Goal: Transaction & Acquisition: Purchase product/service

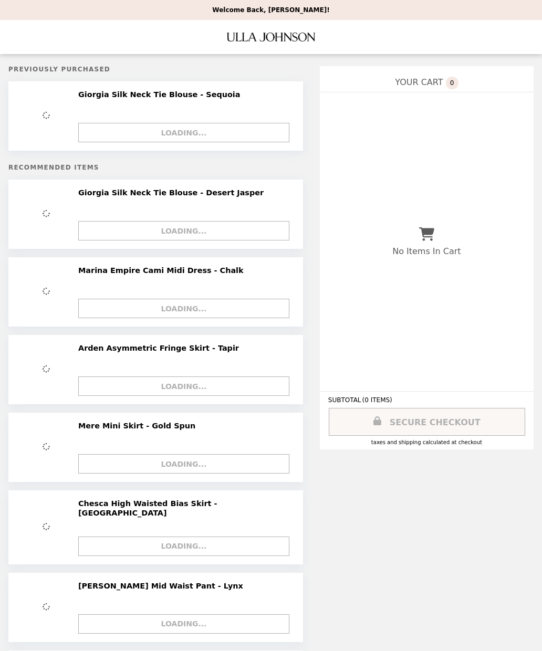
scroll to position [72, 0]
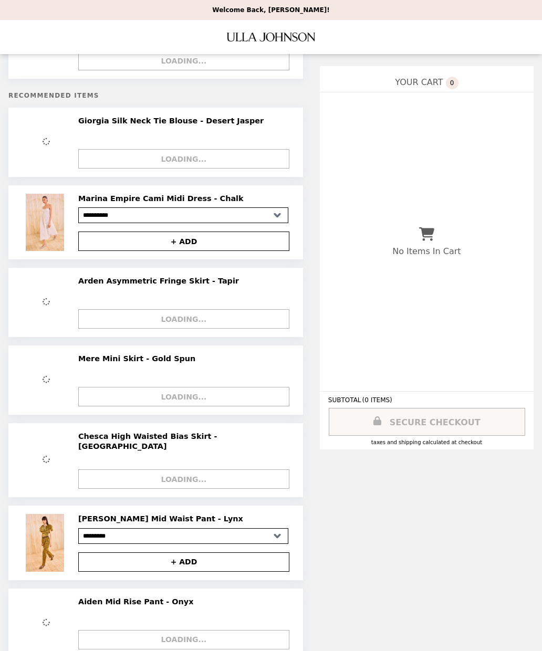
select select "**********"
select select "*********"
select select "**********"
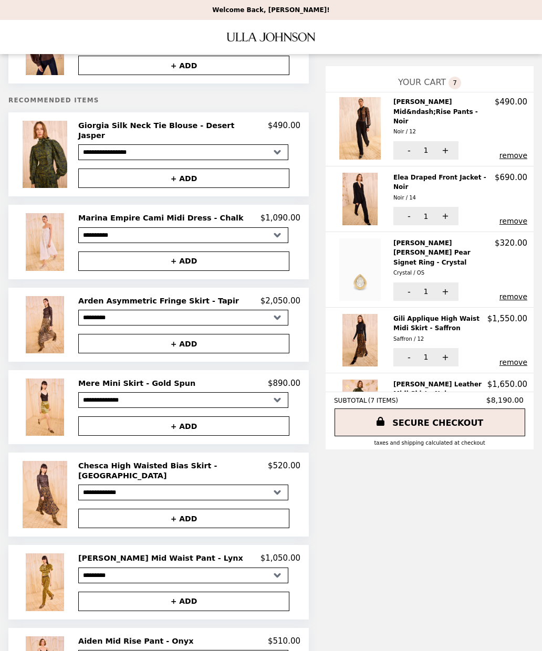
scroll to position [127, 0]
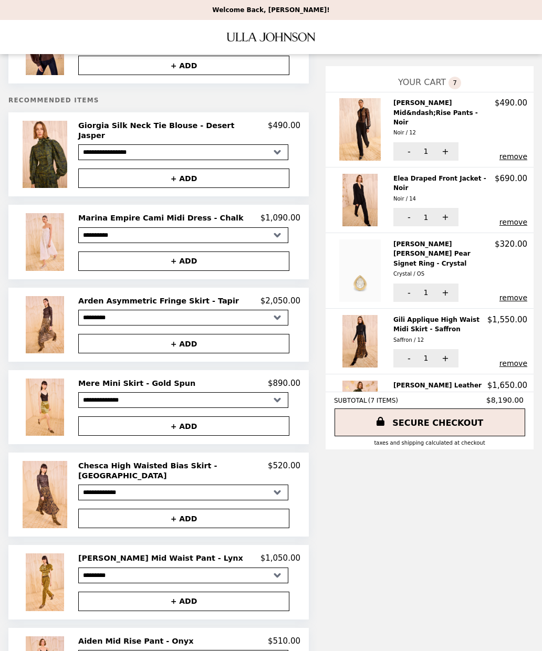
click at [448, 77] on span "7" at bounding box center [454, 83] width 13 height 13
click at [454, 77] on span "7" at bounding box center [454, 83] width 13 height 13
click at [526, 293] on button "remove" at bounding box center [513, 297] width 28 height 8
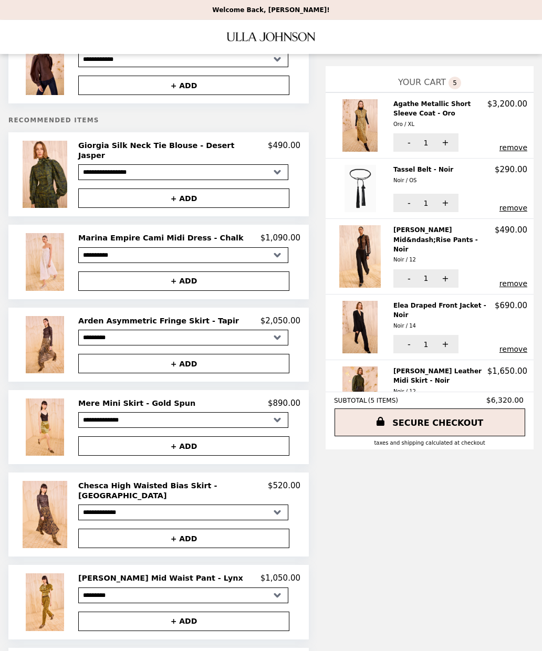
scroll to position [36, 0]
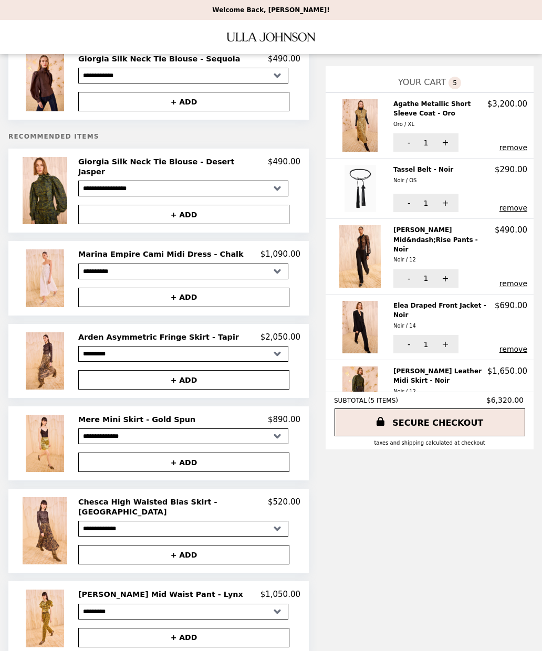
click at [448, 77] on span "5" at bounding box center [454, 83] width 13 height 13
click at [429, 77] on span "YOUR CART" at bounding box center [422, 82] width 48 height 10
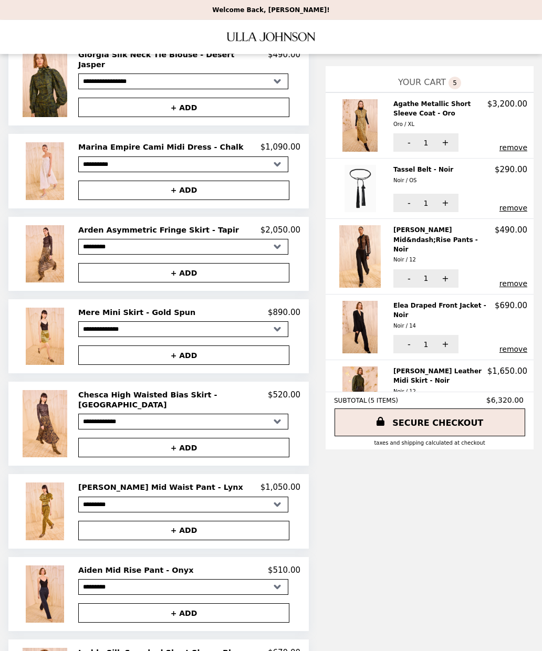
scroll to position [143, 0]
click at [54, 398] on img at bounding box center [46, 423] width 47 height 67
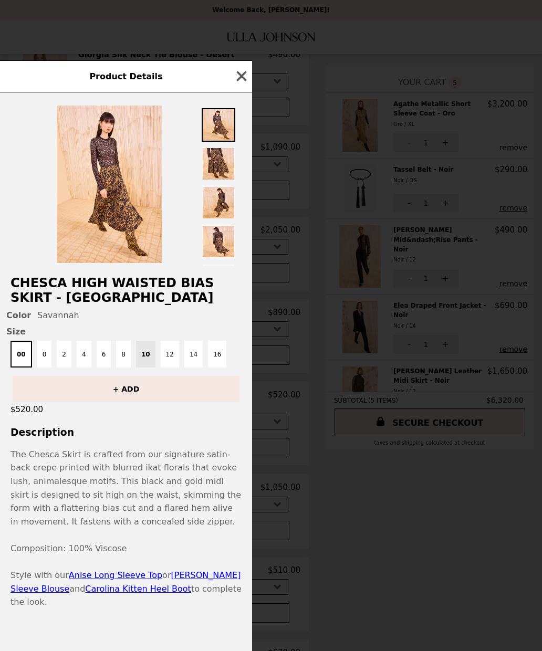
click at [130, 241] on img at bounding box center [109, 183] width 105 height 157
click at [226, 142] on img at bounding box center [219, 125] width 34 height 34
click at [247, 84] on icon "button" at bounding box center [242, 76] width 16 height 16
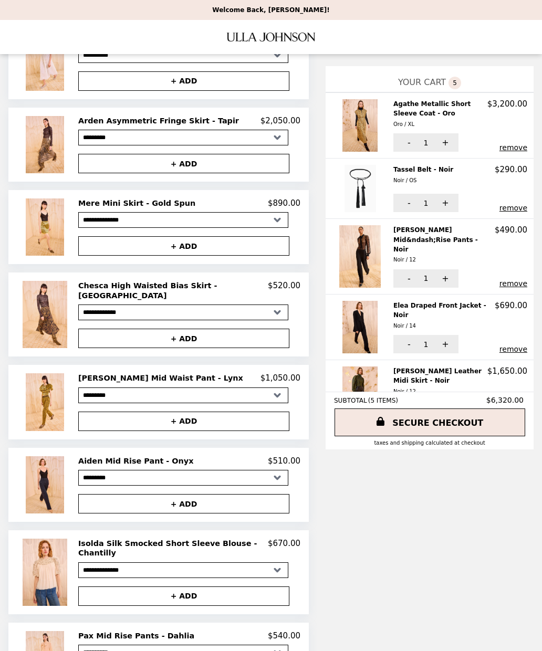
scroll to position [257, 0]
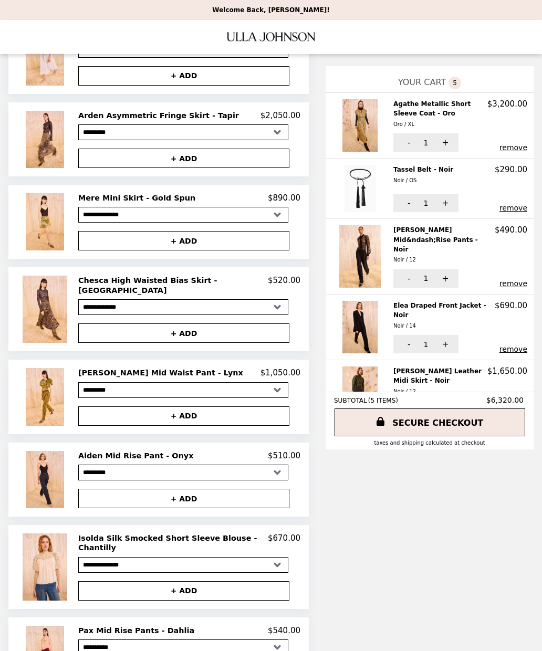
click at [374, 404] on span "( 5 ITEMS )" at bounding box center [383, 400] width 30 height 7
click at [368, 403] on span "( 5 ITEMS )" at bounding box center [383, 400] width 30 height 7
click at [449, 422] on link "SECURE CHECKOUT" at bounding box center [429, 422] width 190 height 28
